Goal: Navigation & Orientation: Understand site structure

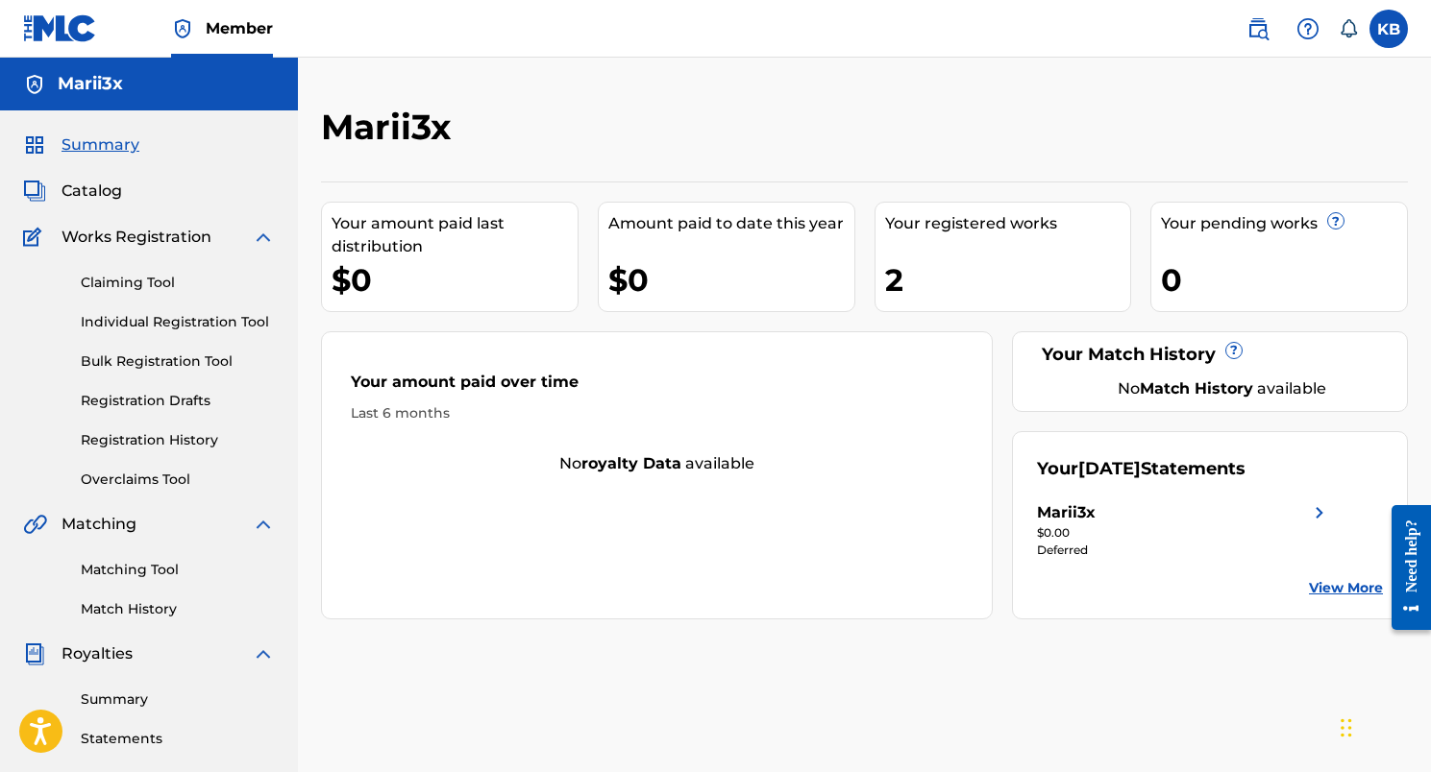
click at [110, 572] on link "Matching Tool" at bounding box center [178, 570] width 194 height 20
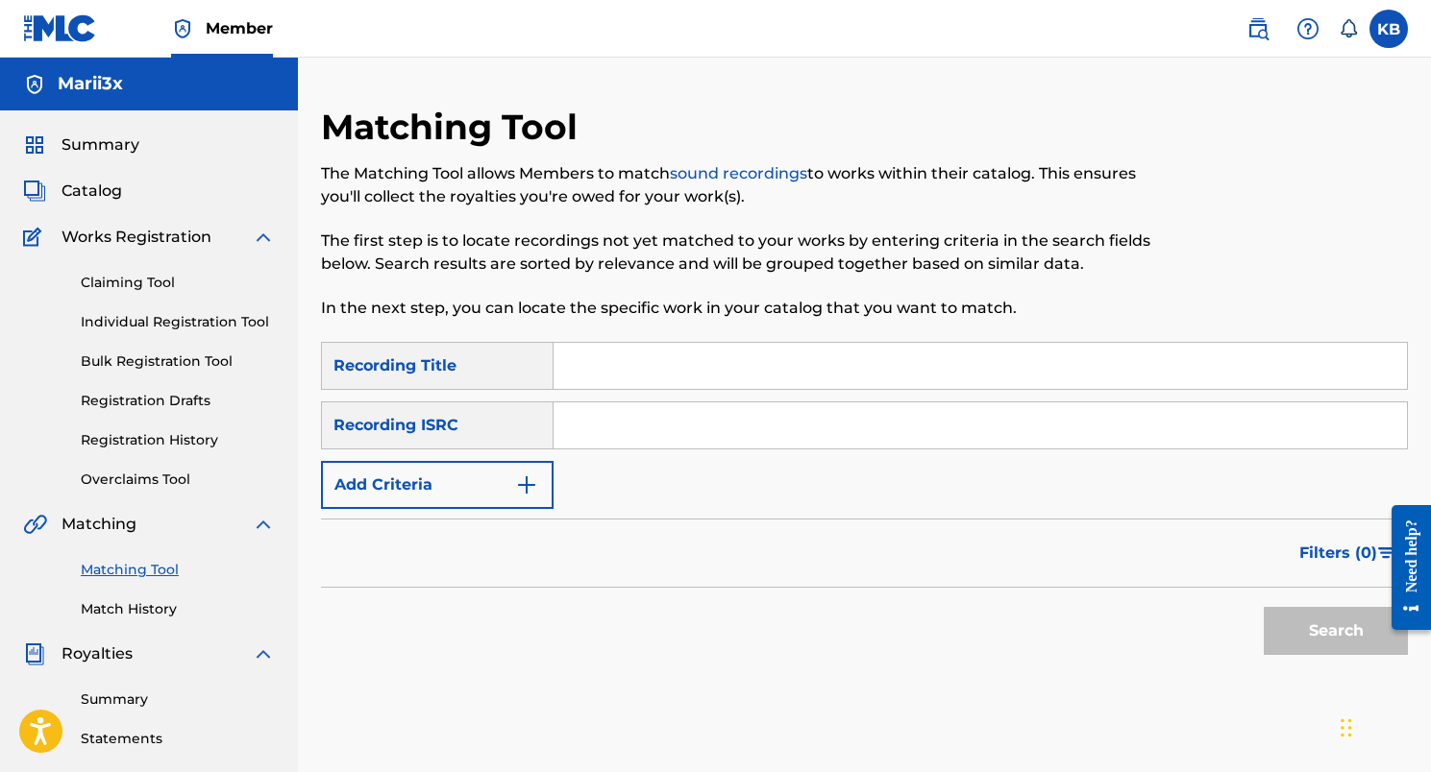
click at [116, 606] on link "Match History" at bounding box center [178, 610] width 194 height 20
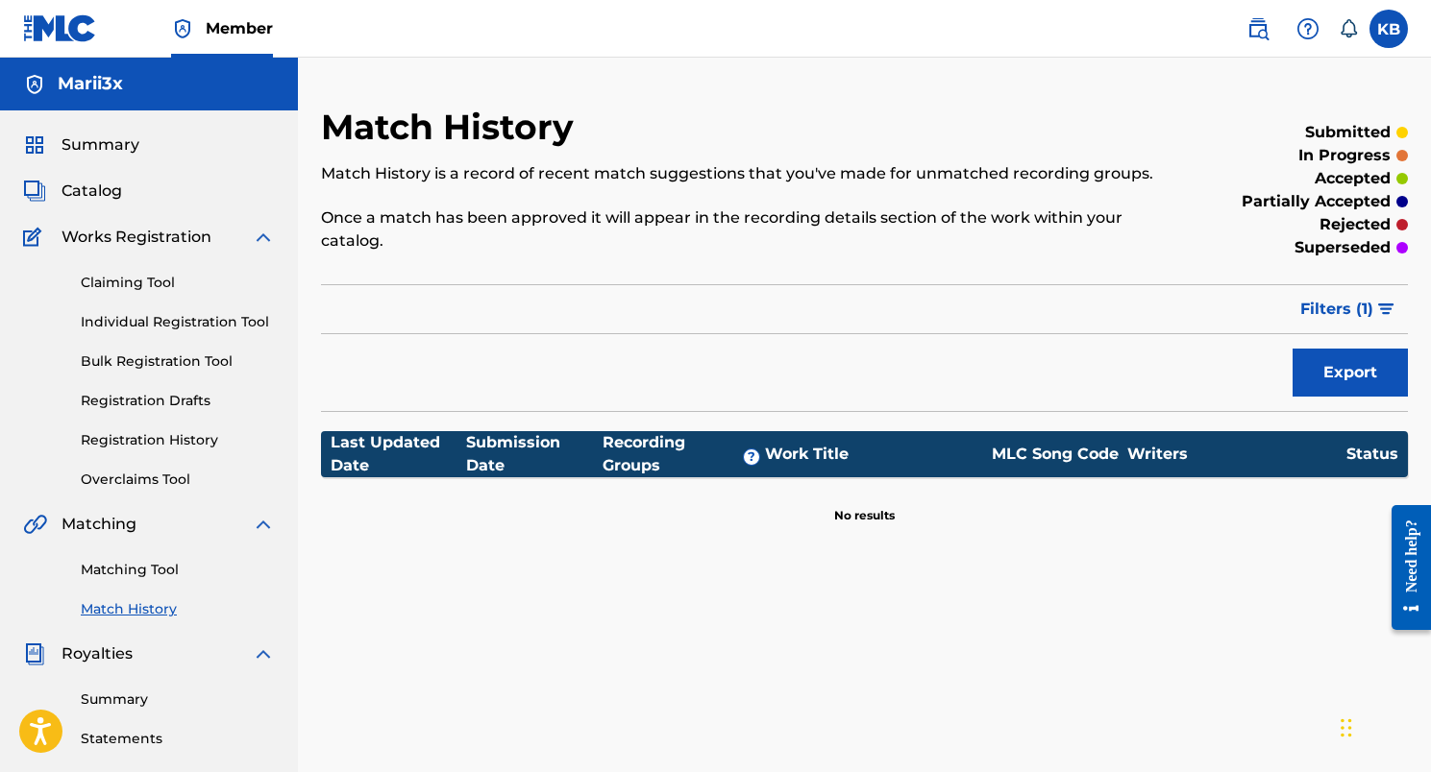
click at [135, 272] on div "Claiming Tool Individual Registration Tool Bulk Registration Tool Registration …" at bounding box center [149, 369] width 252 height 241
click at [135, 281] on link "Claiming Tool" at bounding box center [178, 283] width 194 height 20
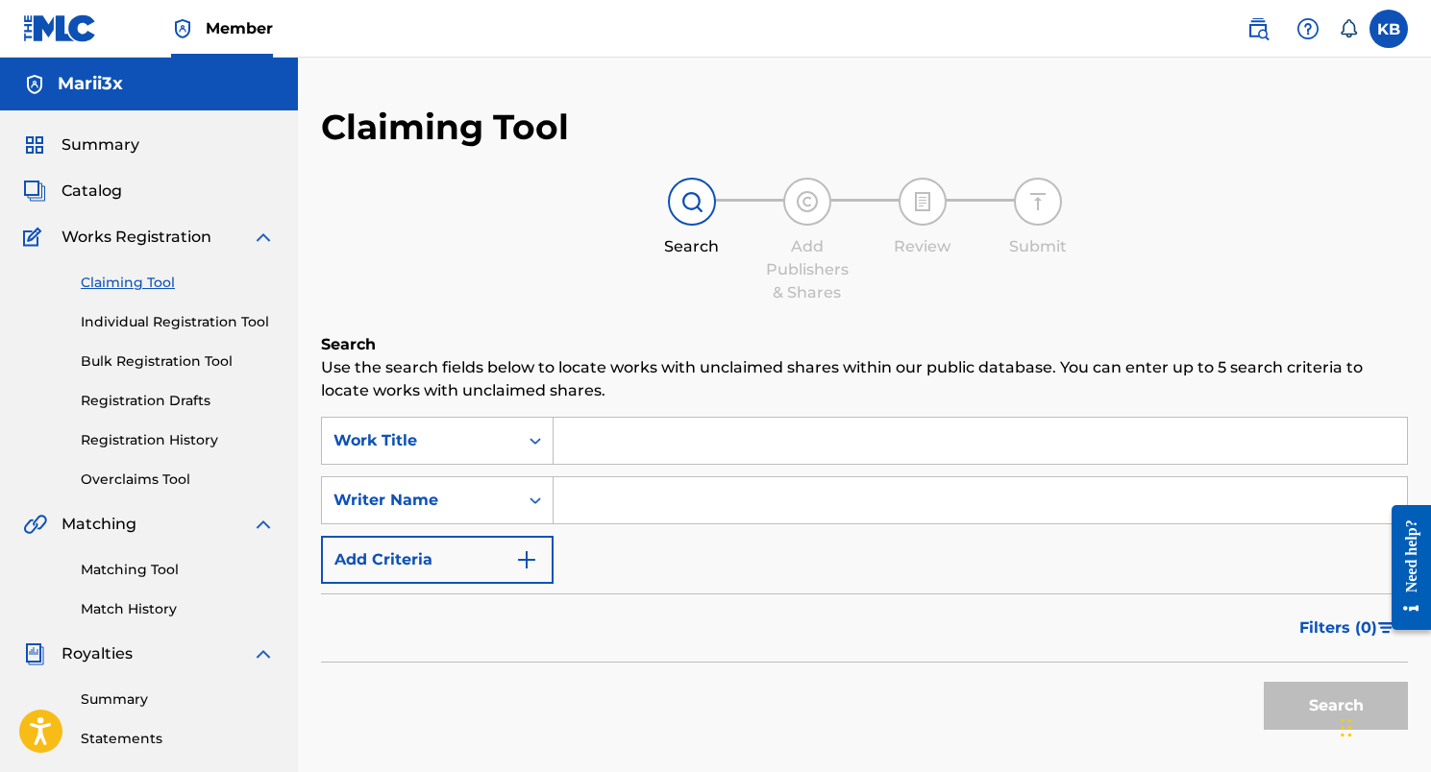
click at [135, 321] on link "Individual Registration Tool" at bounding box center [178, 322] width 194 height 20
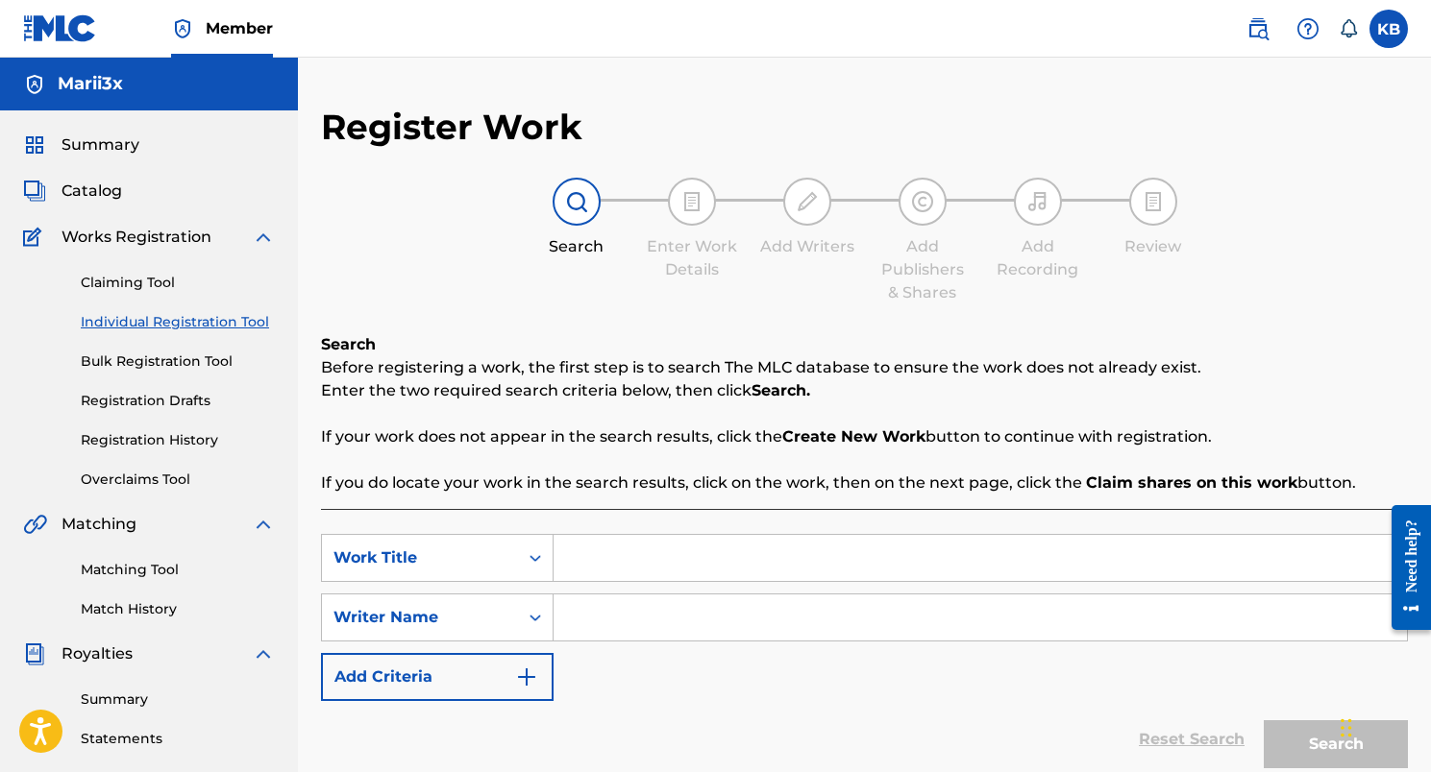
click at [97, 149] on span "Summary" at bounding box center [100, 145] width 78 height 23
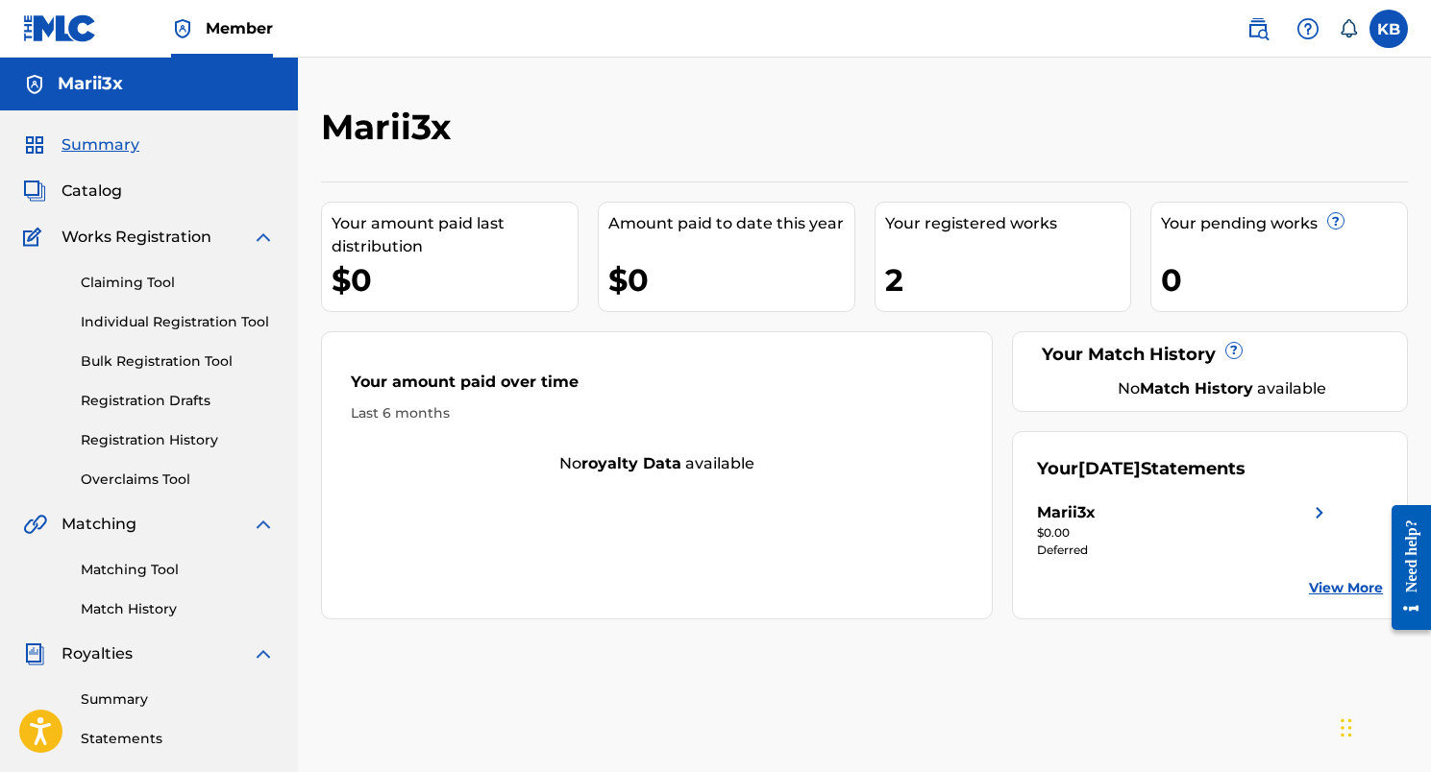
click at [98, 186] on span "Catalog" at bounding box center [91, 191] width 61 height 23
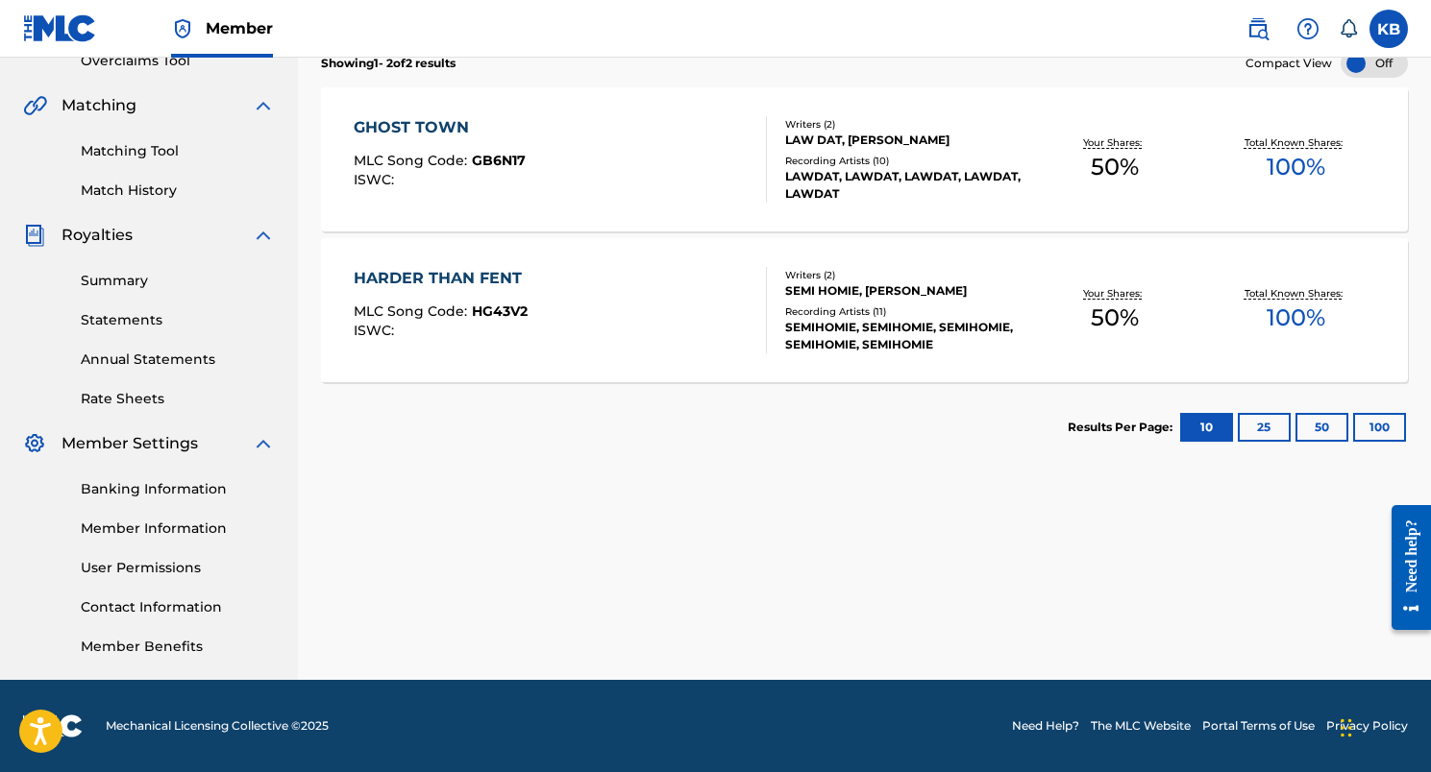
scroll to position [419, 0]
